Goal: Task Accomplishment & Management: Manage account settings

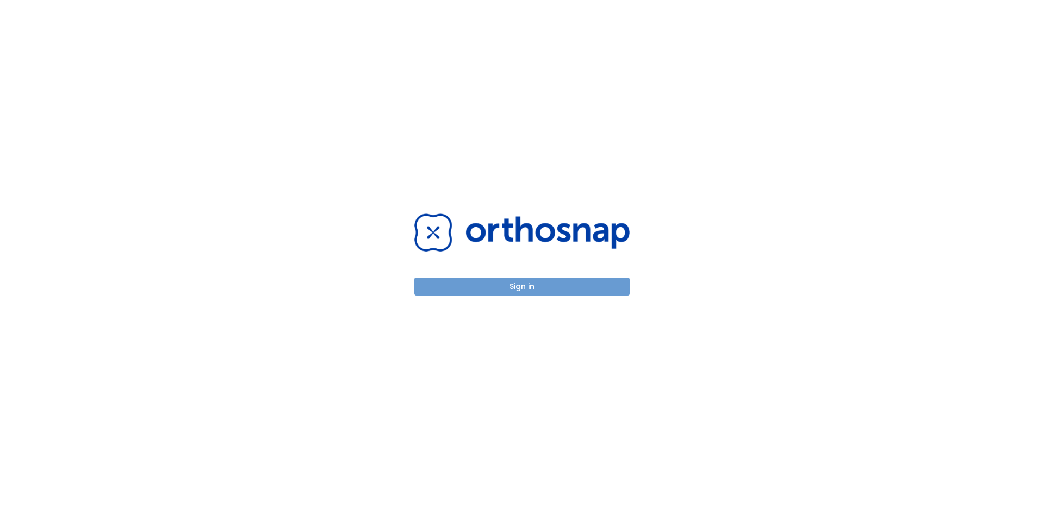
click at [526, 287] on button "Sign in" at bounding box center [521, 287] width 215 height 18
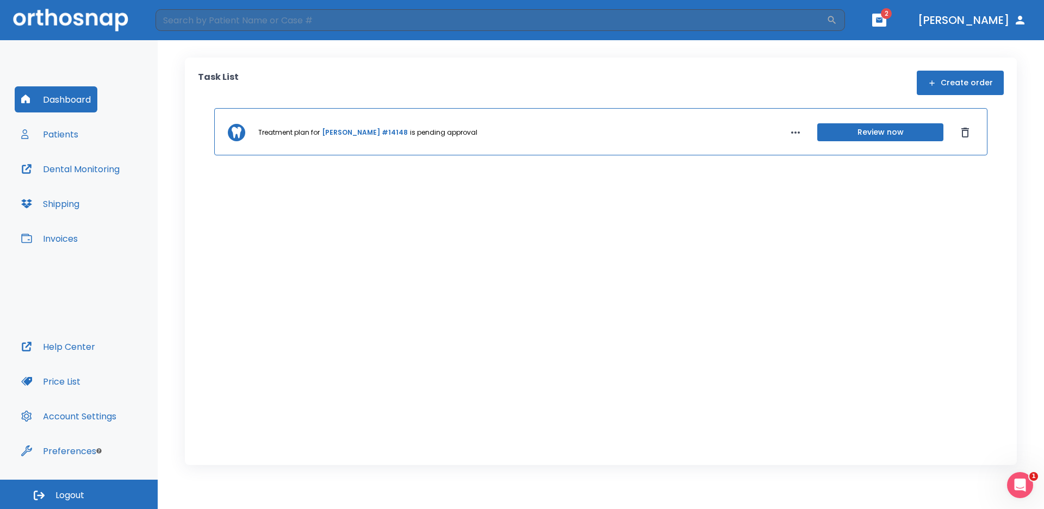
click at [59, 238] on button "Invoices" at bounding box center [50, 239] width 70 height 26
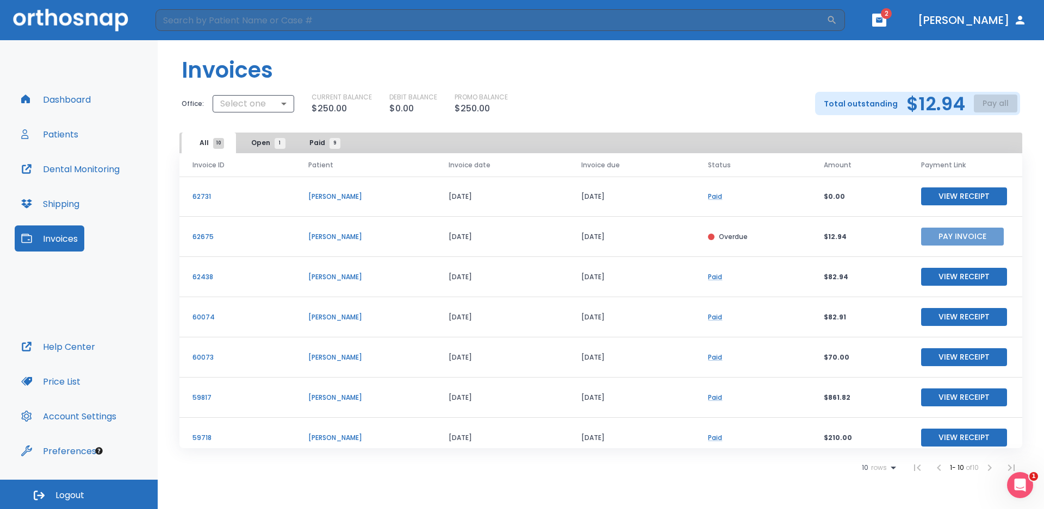
click at [930, 236] on button "Pay Invoice" at bounding box center [962, 237] width 83 height 18
